Goal: Complete application form

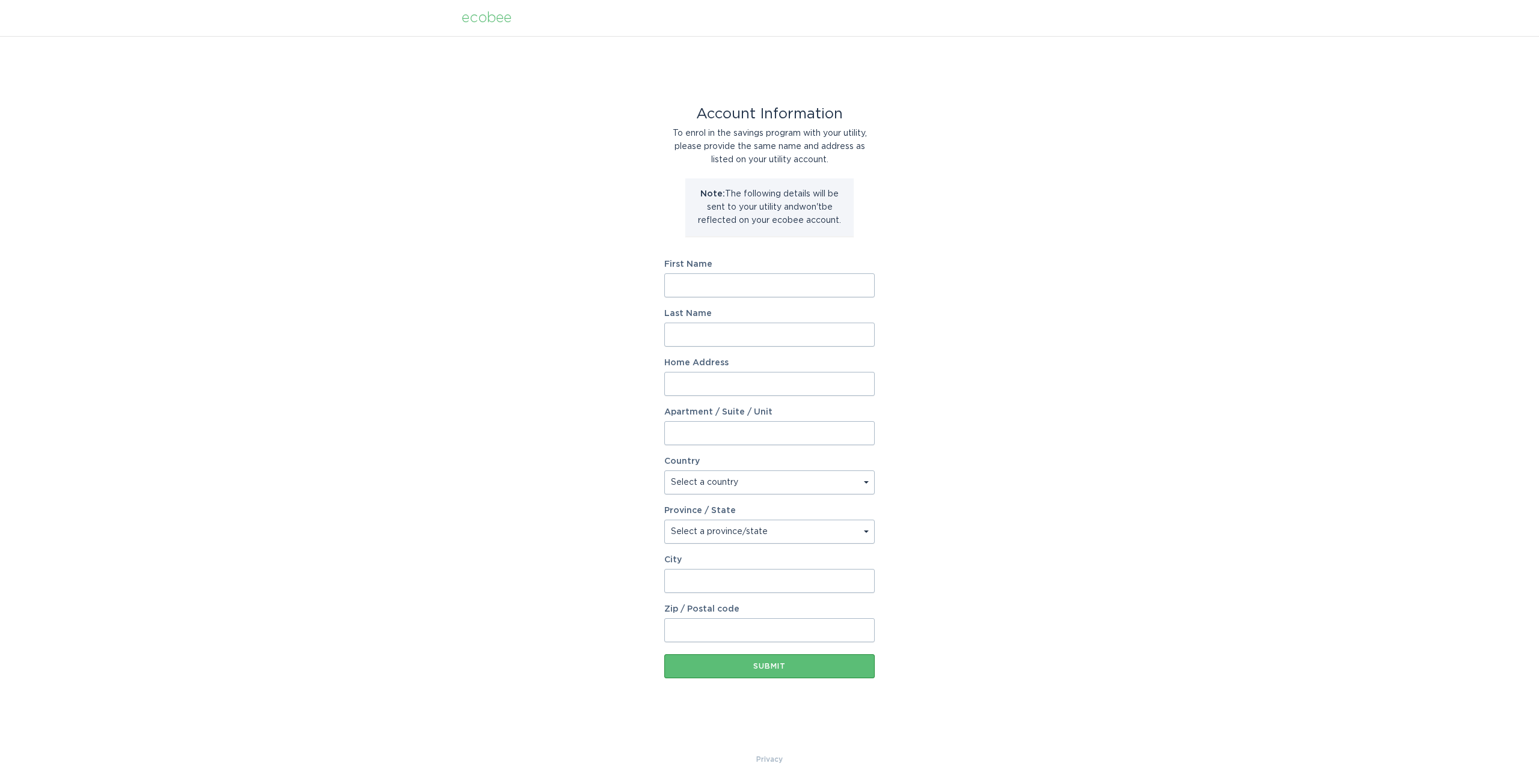
click at [765, 288] on input "First Name" at bounding box center [770, 285] width 211 height 24
type input "[PERSON_NAME]"
type input "Gross"
type input "[STREET_ADDRESS]"
select select "US"
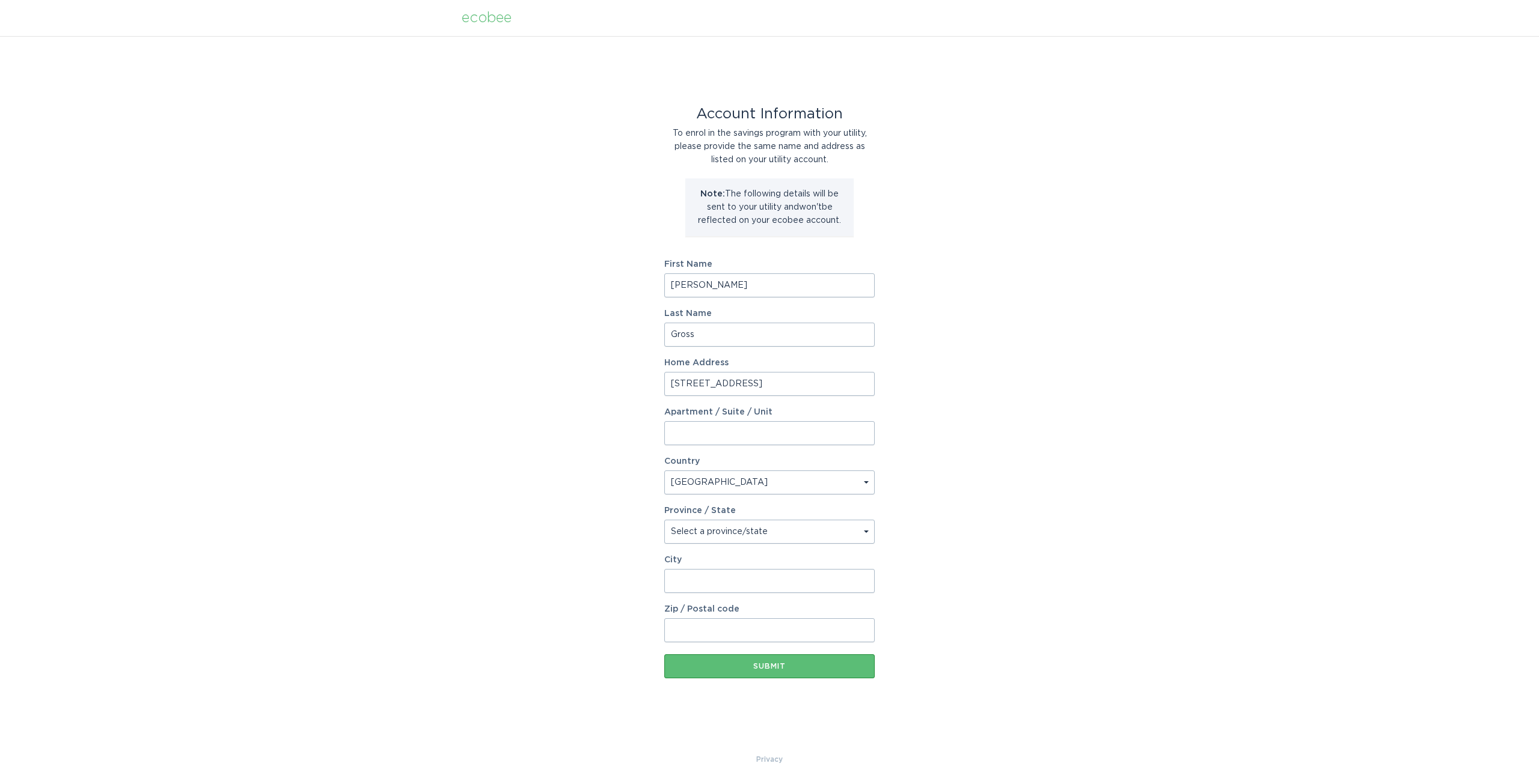
type input "[GEOGRAPHIC_DATA]"
type input "94611-5125"
select select "CA"
click at [727, 340] on input "Gross" at bounding box center [770, 335] width 211 height 24
click at [680, 370] on div "Home Address [STREET_ADDRESS]" at bounding box center [770, 377] width 211 height 37
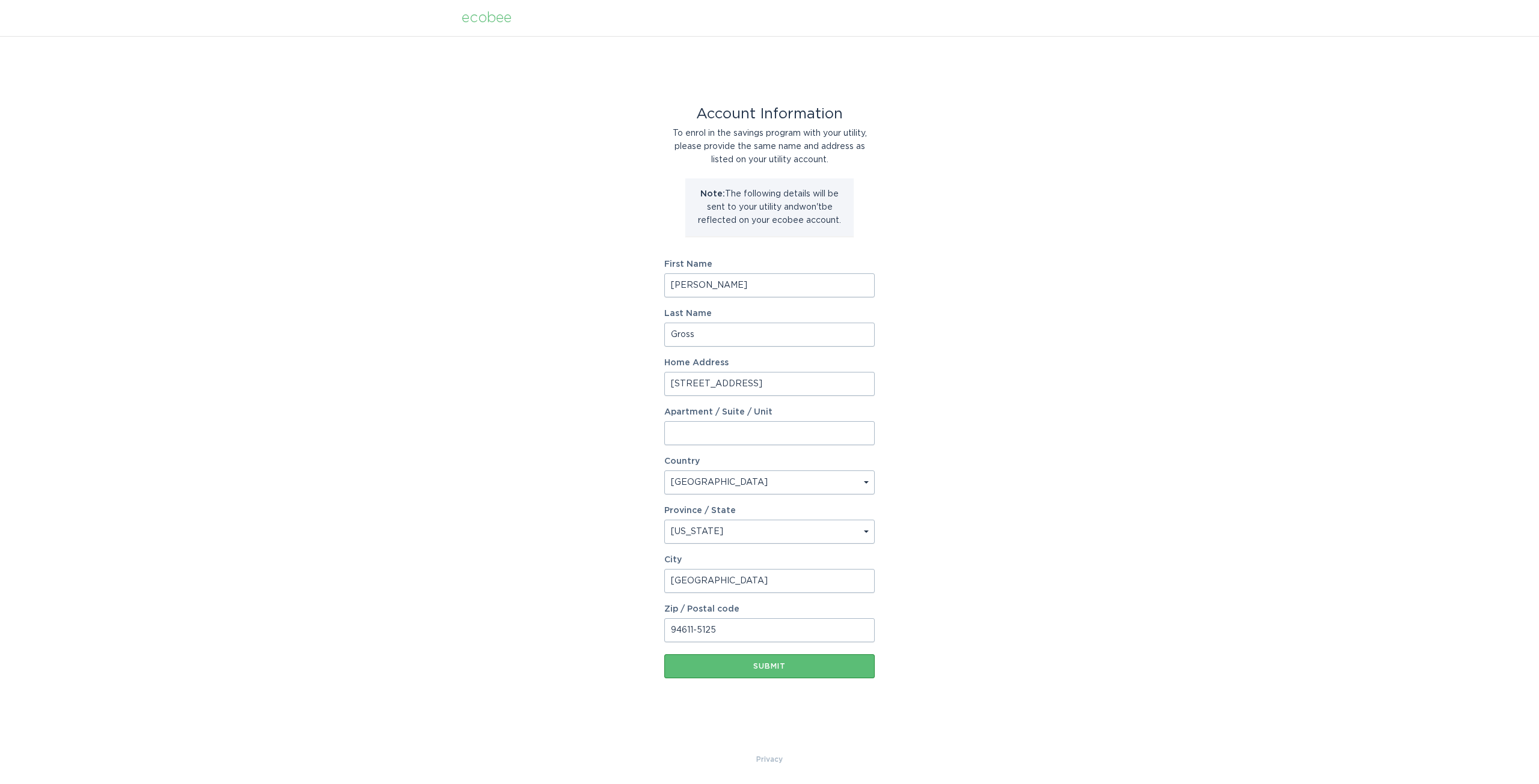
click at [685, 381] on input "[STREET_ADDRESS]" at bounding box center [770, 385] width 211 height 24
type input "[STREET_ADDRESS]"
drag, startPoint x: 741, startPoint y: 615, endPoint x: 740, endPoint y: 626, distance: 11.0
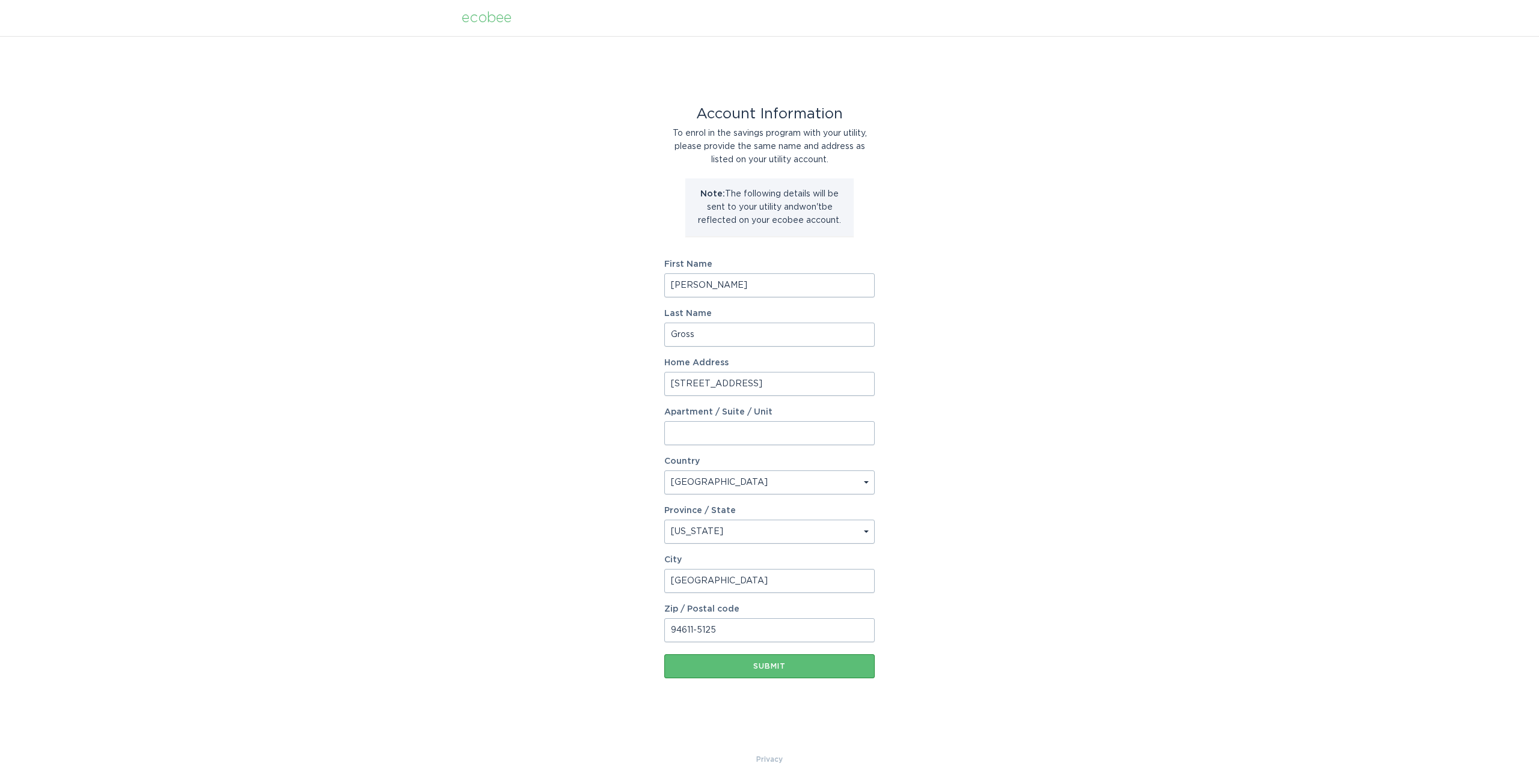
click at [740, 617] on div "Zip / Postal code 94611-5125" at bounding box center [770, 624] width 211 height 37
drag, startPoint x: 703, startPoint y: 631, endPoint x: 397, endPoint y: 577, distance: 310.7
click at [441, 603] on div "Account Information To enrol in the savings program with your utility, please p…" at bounding box center [770, 395] width 1539 height 717
type input "94610"
click at [443, 325] on div "Account Information To enrol in the savings program with your utility, please p…" at bounding box center [770, 395] width 1539 height 717
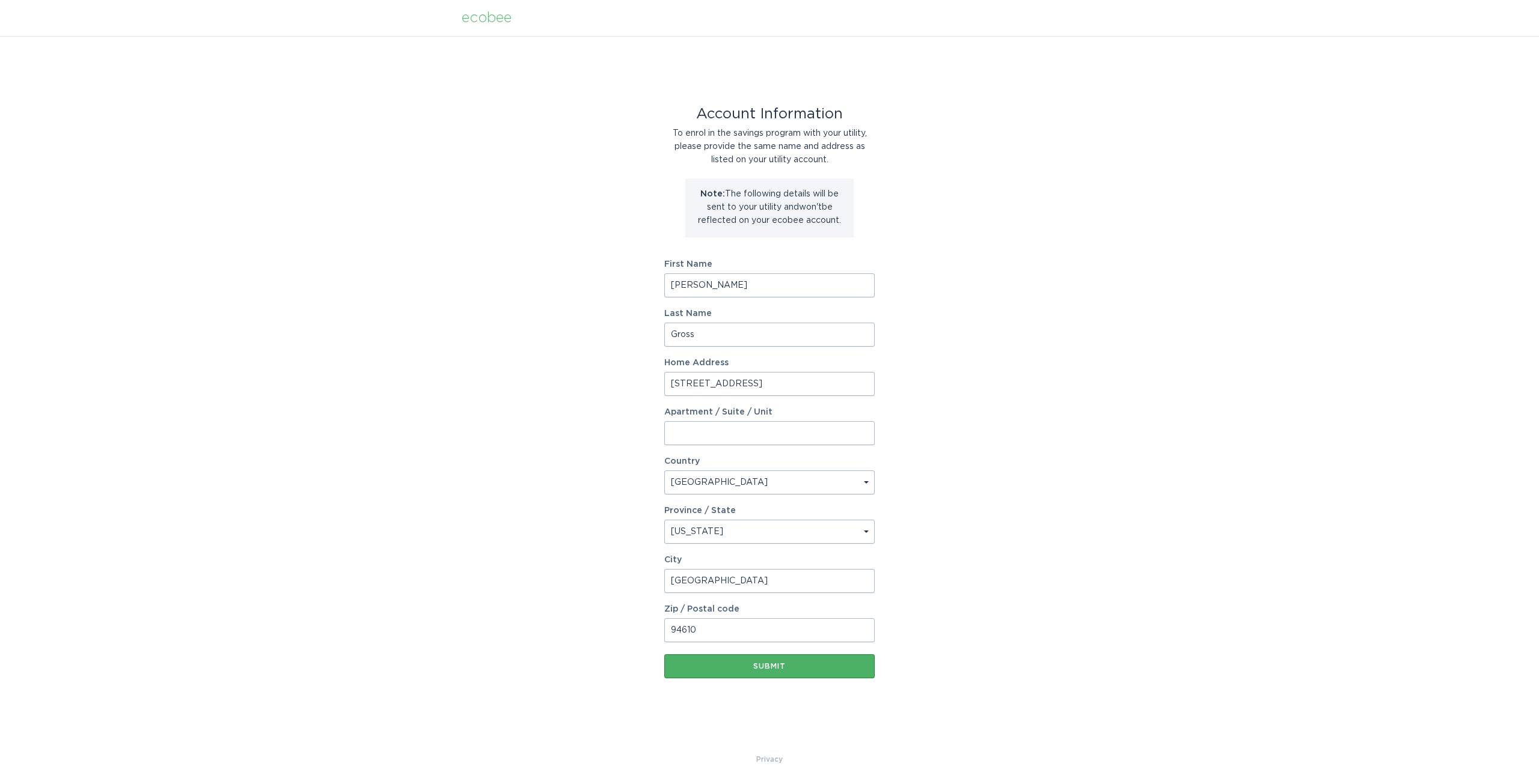
click at [755, 666] on div "Submit" at bounding box center [770, 666] width 198 height 7
